Goal: Information Seeking & Learning: Find specific fact

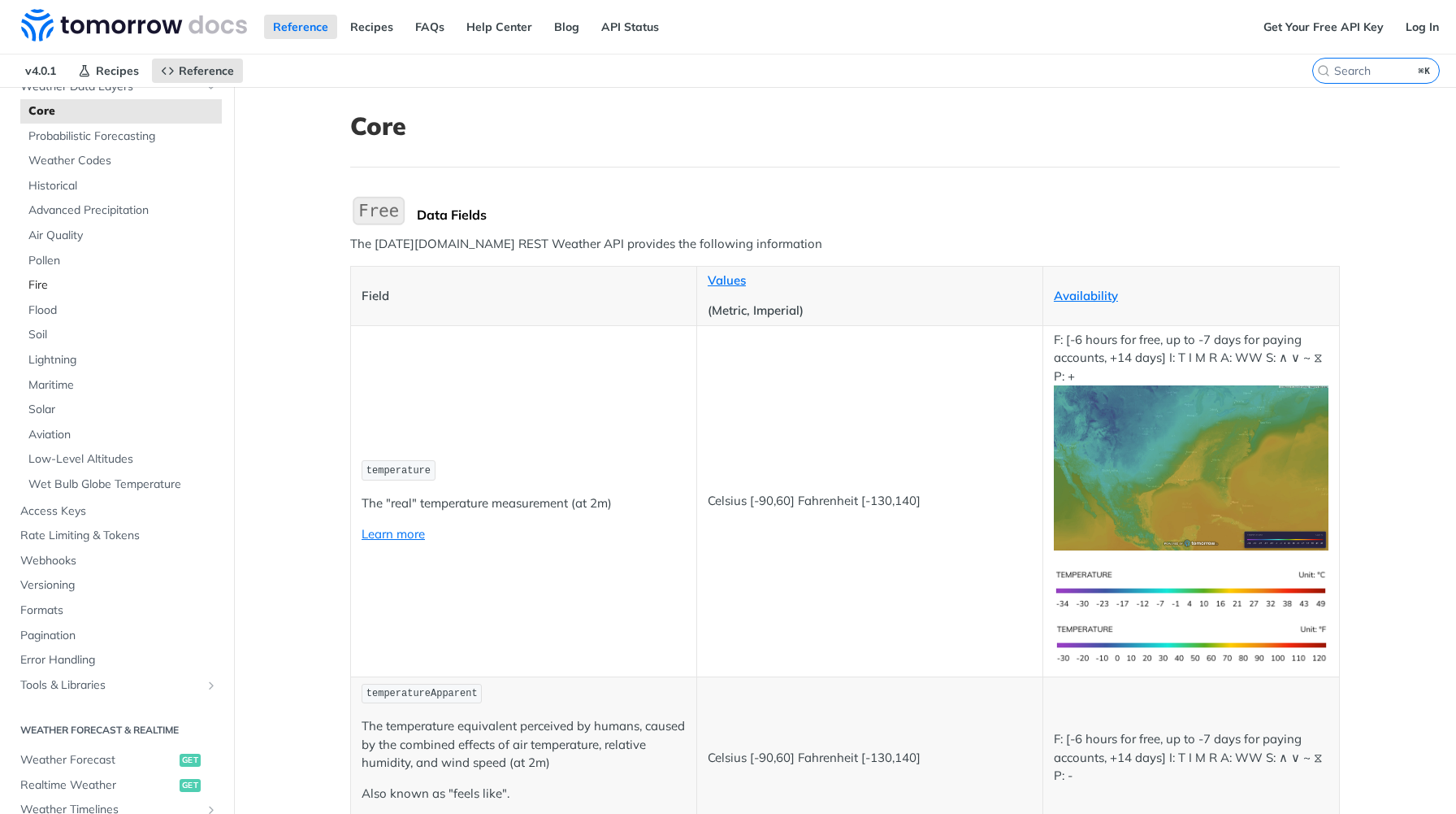
scroll to position [131, 0]
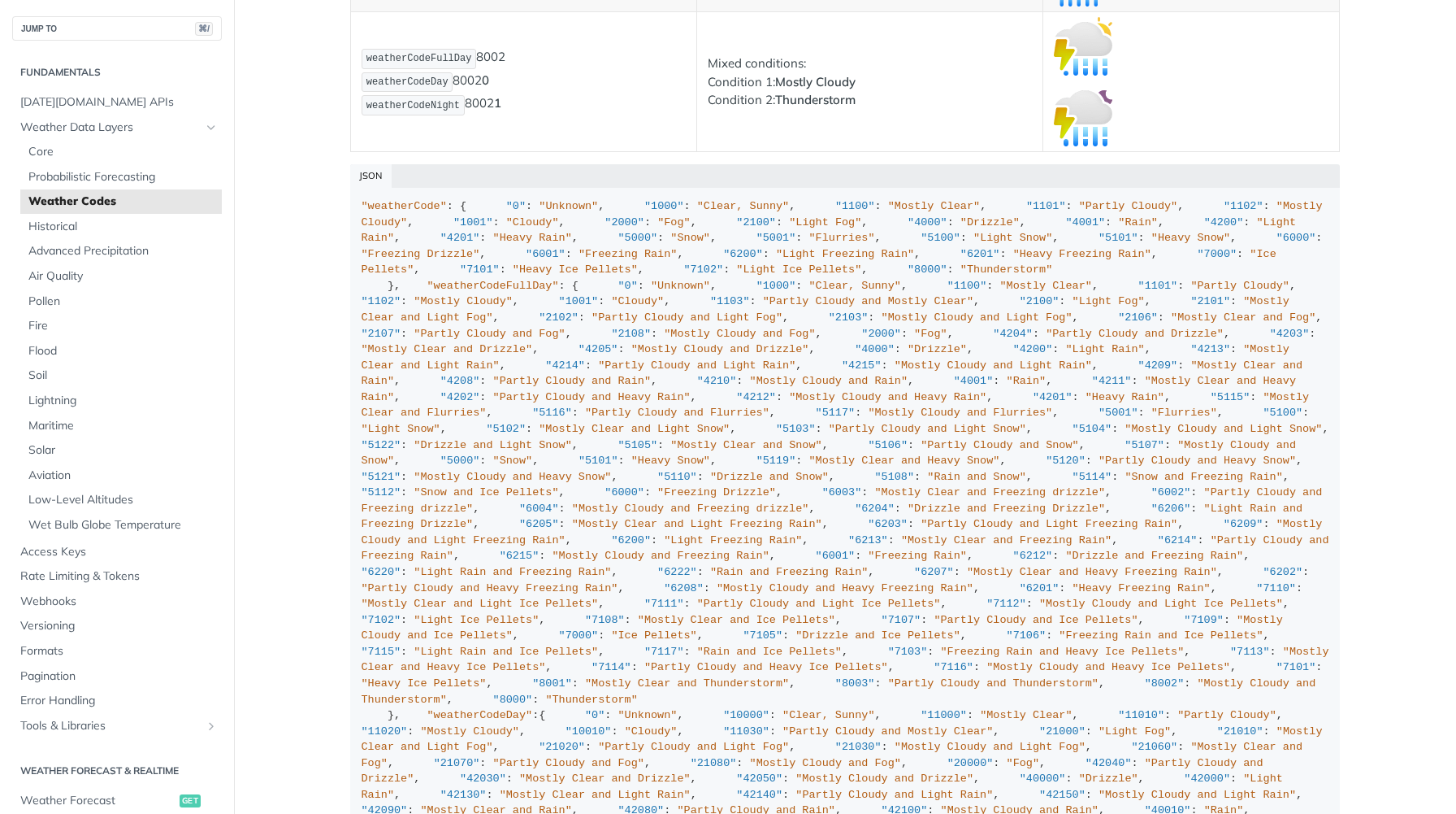
scroll to position [11748, 0]
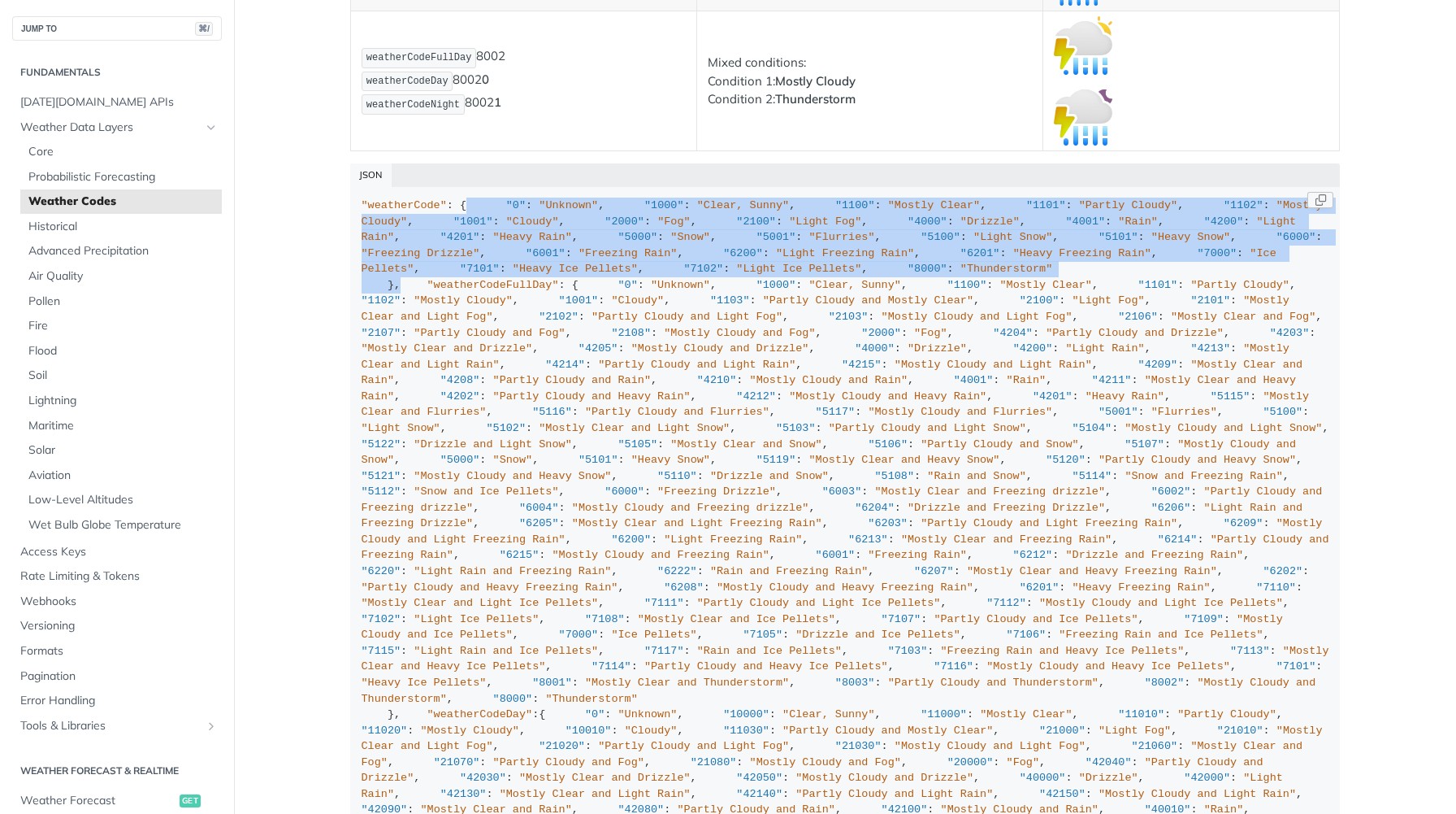
drag, startPoint x: 350, startPoint y: 225, endPoint x: 640, endPoint y: 597, distance: 471.7
click at [640, 597] on code ""weatherCode" : { "0" : "Unknown" , "1000" : "Clear, Sunny" , "1100" : "Mostly …" at bounding box center [845, 553] width 990 height 733
drag, startPoint x: 620, startPoint y: 575, endPoint x: 395, endPoint y: 231, distance: 411.0
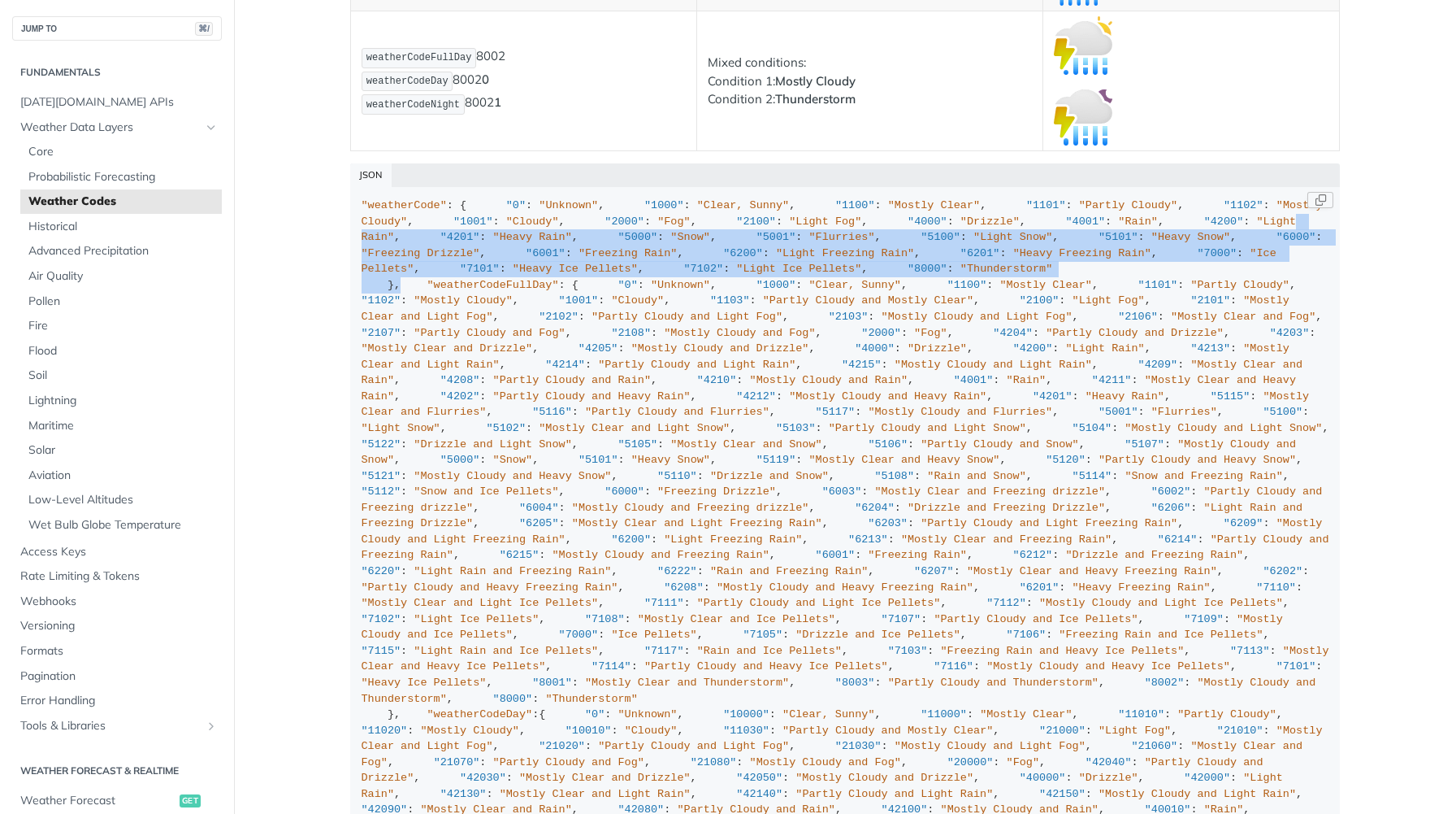
drag, startPoint x: 607, startPoint y: 602, endPoint x: 486, endPoint y: 332, distance: 295.9
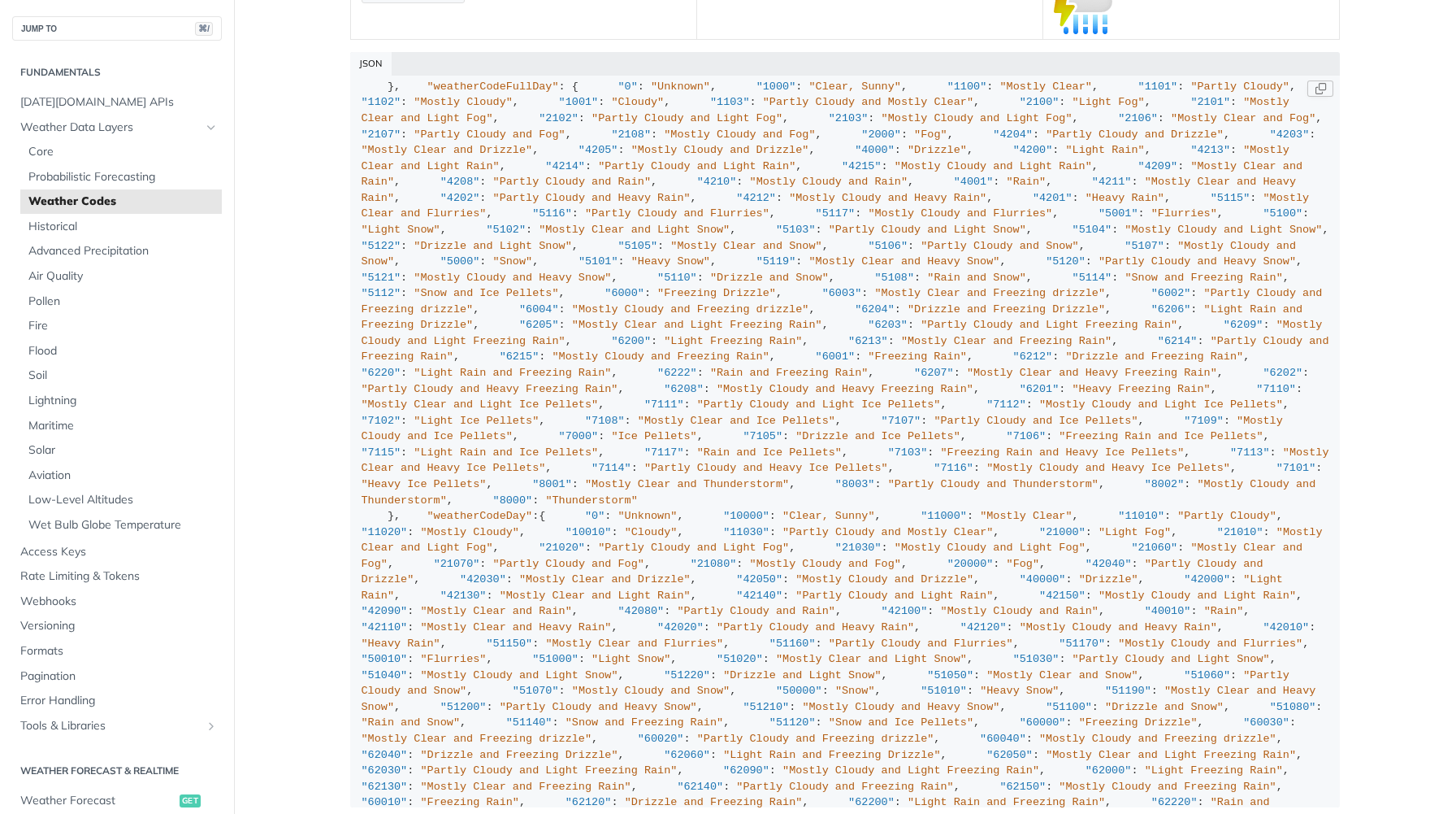
scroll to position [0, 0]
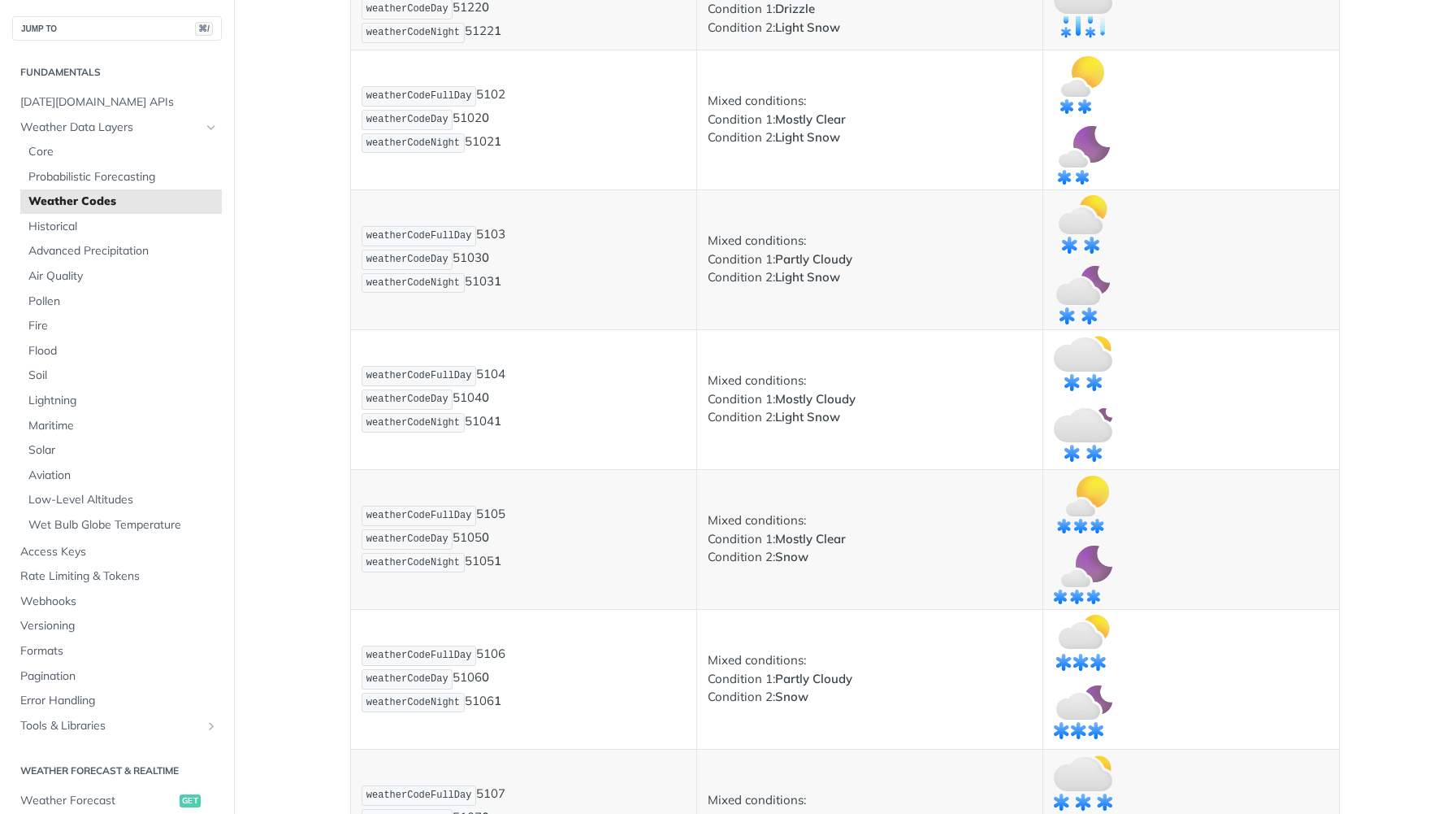
scroll to position [5261, 0]
